Goal: Task Accomplishment & Management: Manage account settings

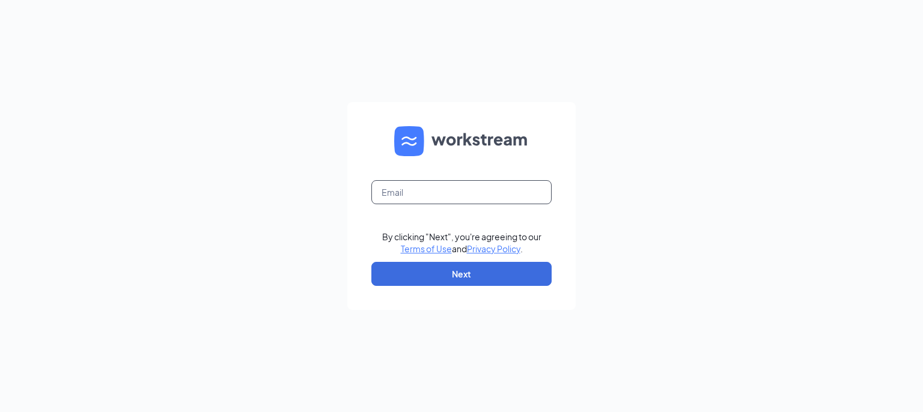
click at [463, 188] on input "text" at bounding box center [461, 192] width 180 height 24
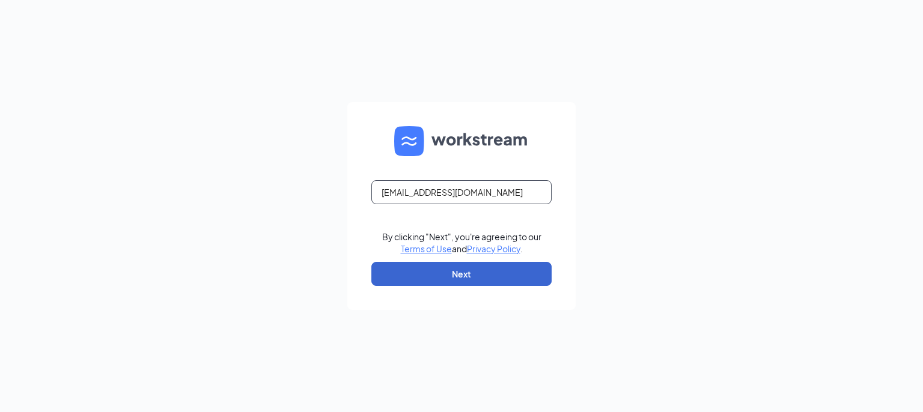
type input "[EMAIL_ADDRESS][DOMAIN_NAME]"
click at [460, 275] on button "Next" at bounding box center [461, 274] width 180 height 24
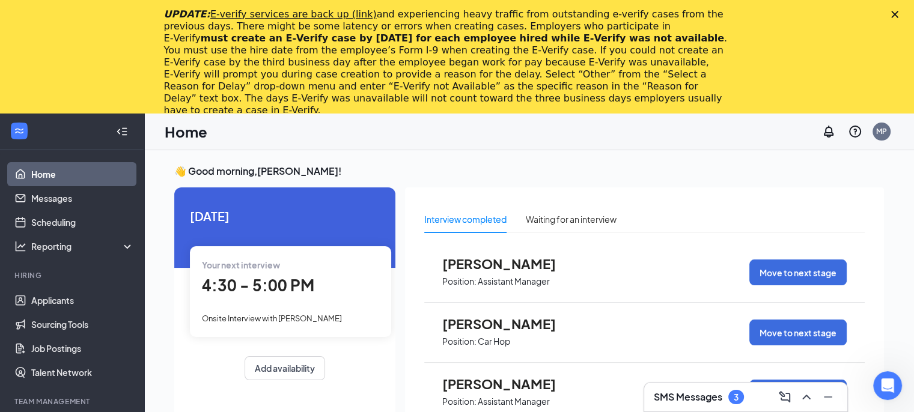
click at [898, 13] on icon "Close" at bounding box center [894, 14] width 7 height 7
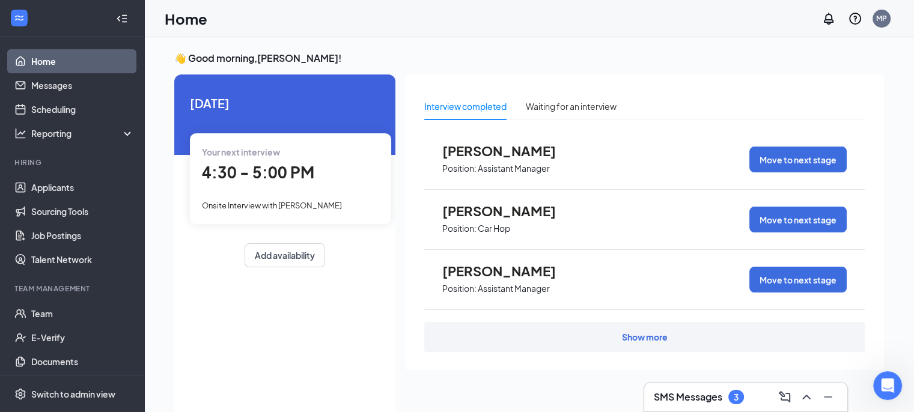
click at [536, 164] on p "Assistant Manager" at bounding box center [514, 168] width 72 height 11
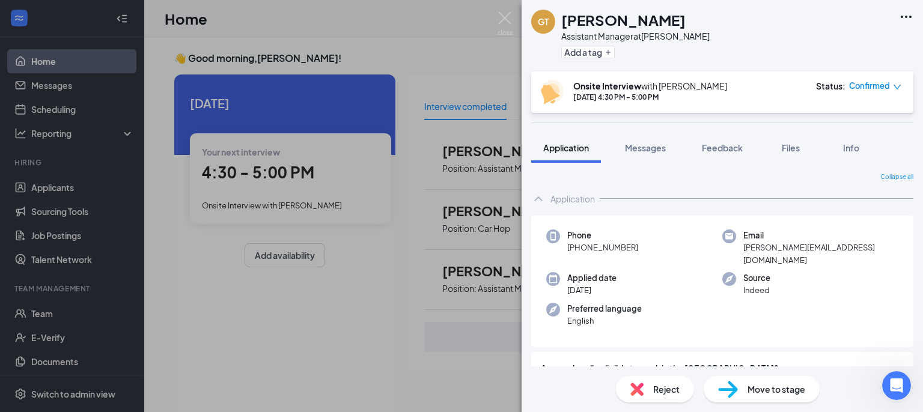
click at [460, 135] on div "GT Gregory Turner Assistant Manager at Hawkins Add a tag Onsite Interview with …" at bounding box center [461, 206] width 923 height 412
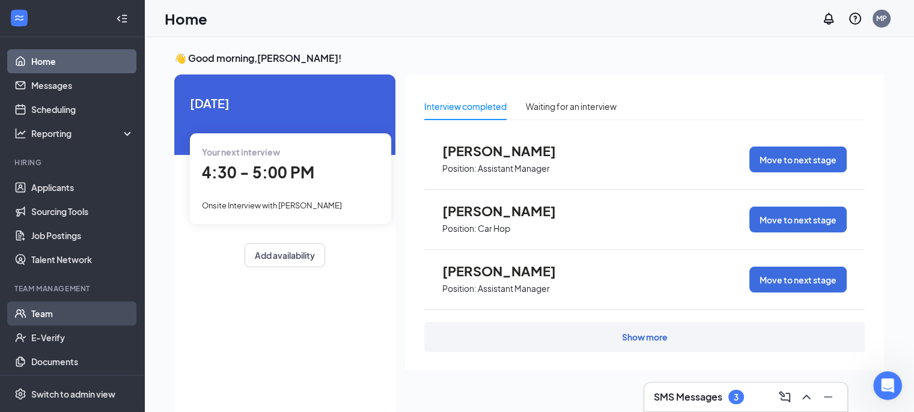
click at [36, 318] on link "Team" at bounding box center [82, 314] width 103 height 24
